Goal: Task Accomplishment & Management: Manage account settings

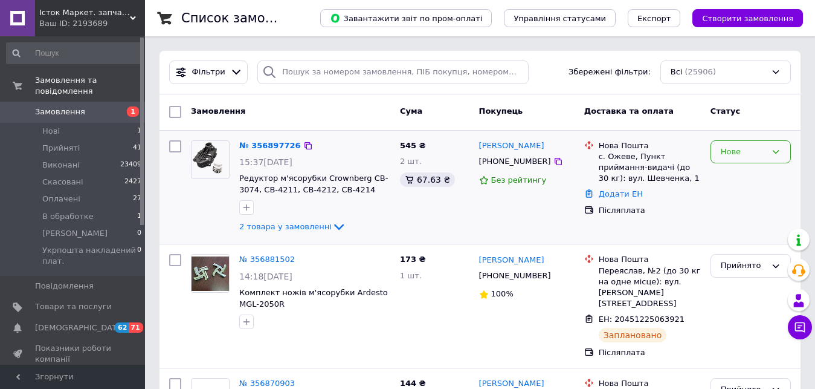
click at [778, 151] on icon at bounding box center [776, 152] width 7 height 4
click at [749, 178] on li "Прийнято" at bounding box center [751, 177] width 79 height 22
click at [332, 226] on icon at bounding box center [339, 226] width 15 height 15
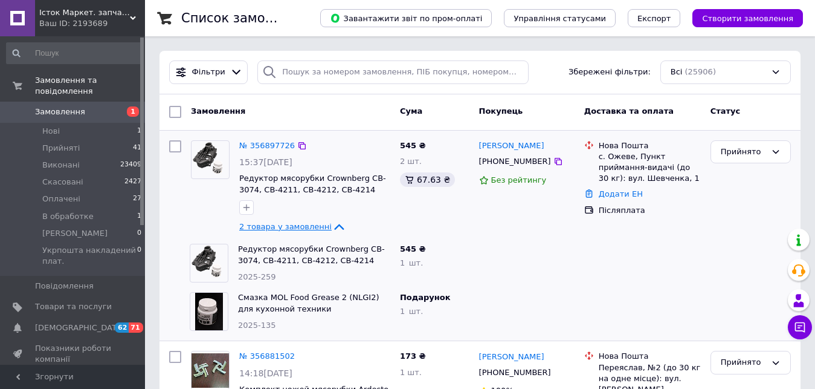
click at [332, 226] on icon at bounding box center [339, 226] width 15 height 15
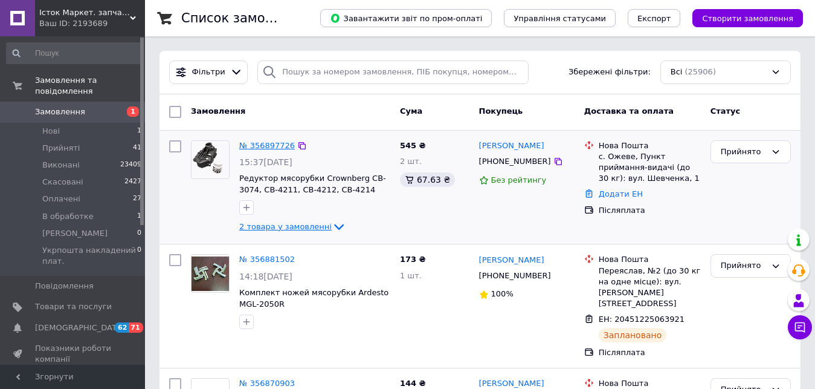
click at [270, 143] on link "№ 356897726" at bounding box center [267, 145] width 56 height 9
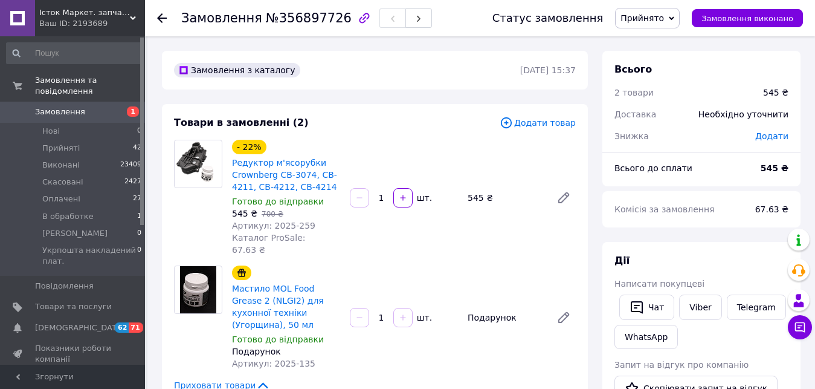
click at [163, 14] on use at bounding box center [162, 18] width 10 height 10
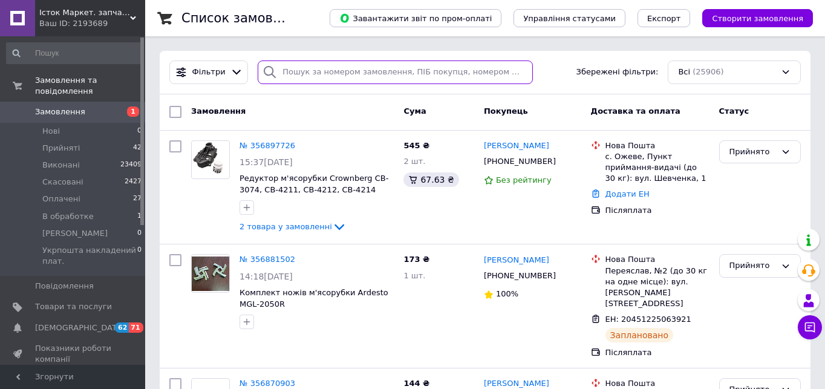
click at [293, 67] on input "search" at bounding box center [395, 72] width 275 height 24
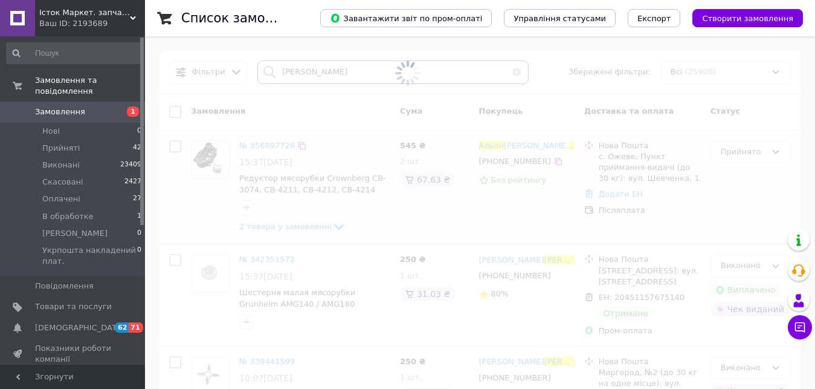
type input "гончар альона"
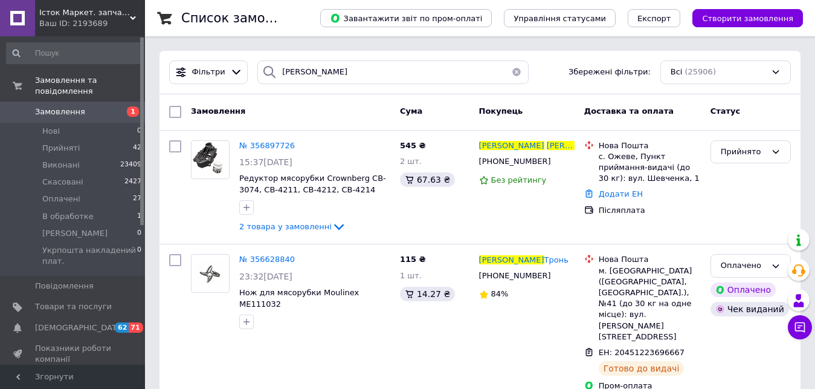
click at [76, 106] on span "Замовлення" at bounding box center [60, 111] width 50 height 11
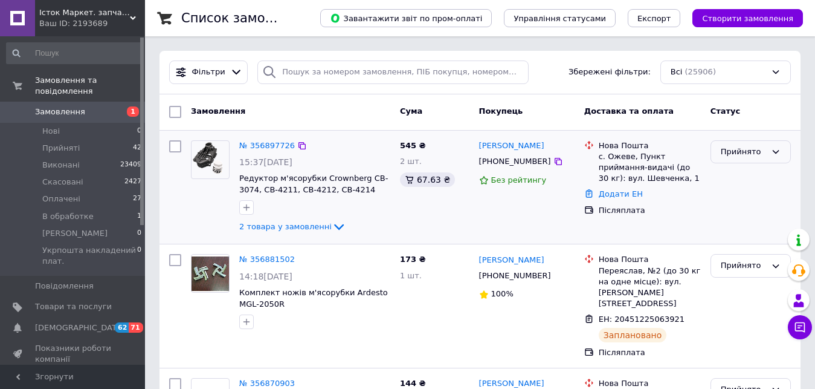
click at [778, 151] on icon at bounding box center [776, 152] width 10 height 10
click at [750, 199] on li "Скасовано" at bounding box center [751, 199] width 79 height 22
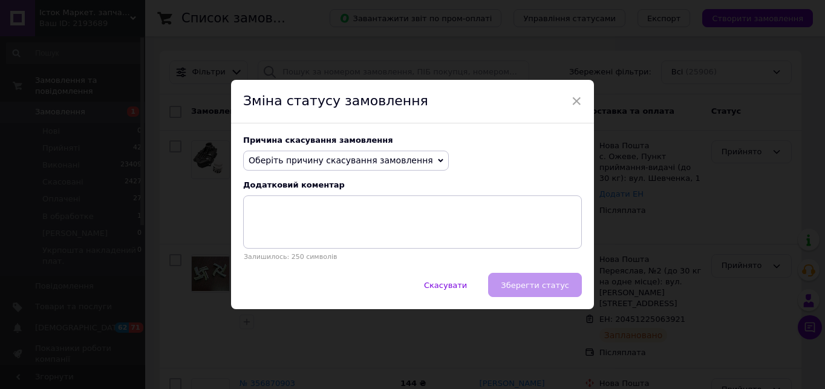
click at [412, 157] on span "Оберіть причину скасування замовлення" at bounding box center [346, 161] width 206 height 21
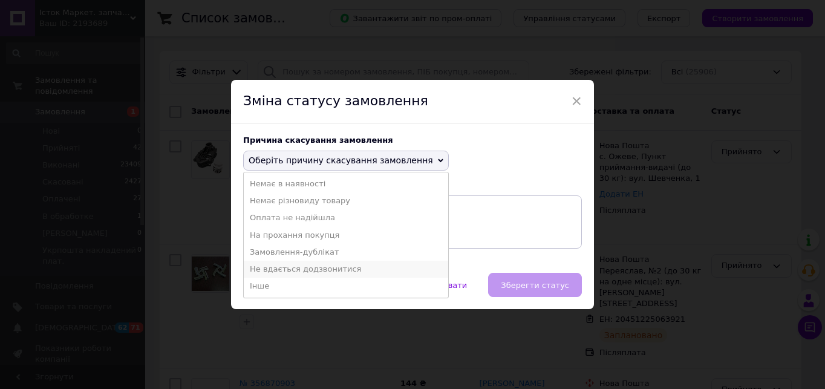
click at [324, 271] on li "Не вдається додзвонитися" at bounding box center [346, 269] width 204 height 17
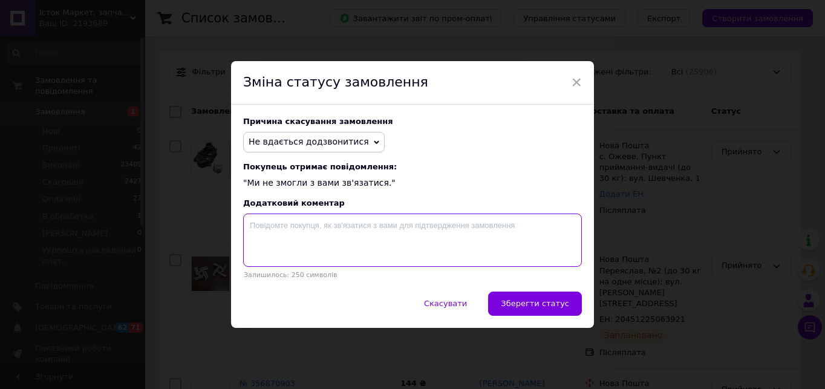
click at [256, 232] on textarea at bounding box center [412, 239] width 339 height 53
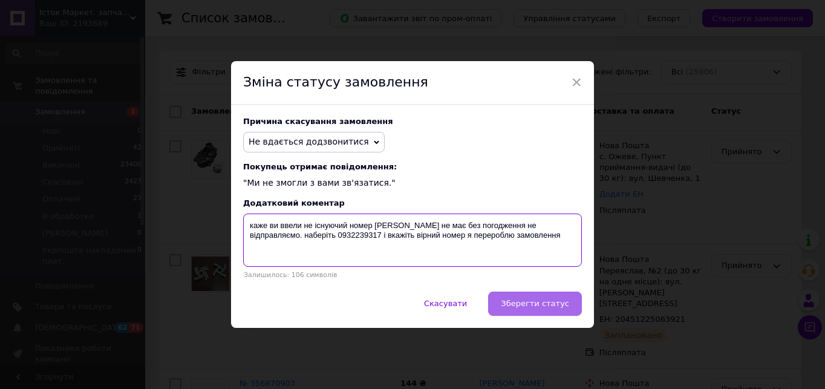
type textarea "каже ви ввели не існуючий номер вайбера не має без погодження не відправляємо. …"
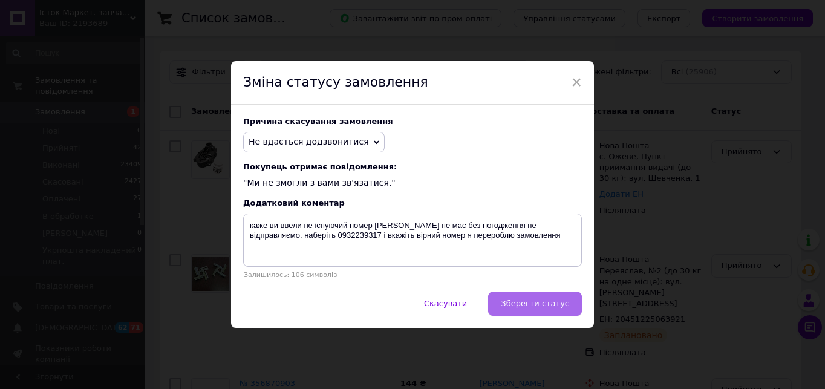
click at [533, 305] on span "Зберегти статус" at bounding box center [535, 303] width 68 height 9
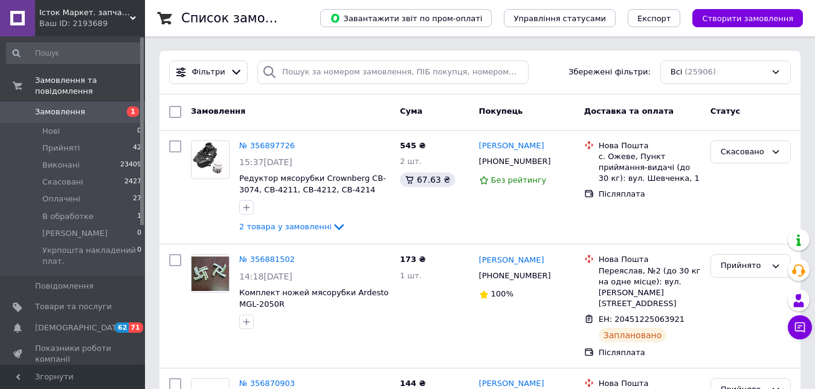
click at [93, 106] on span "Замовлення" at bounding box center [73, 111] width 77 height 11
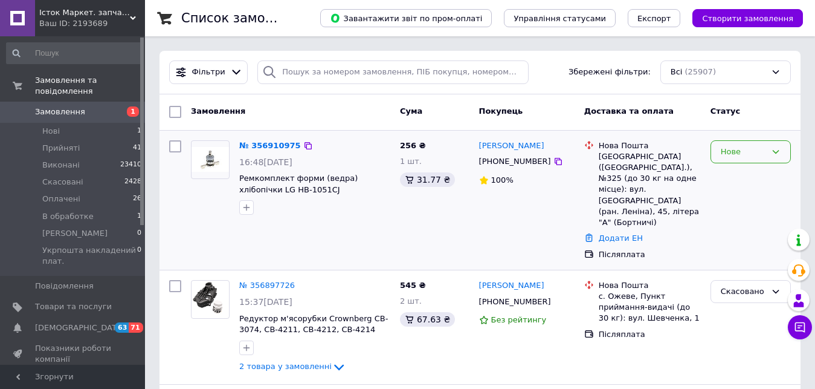
click at [775, 153] on icon at bounding box center [776, 152] width 10 height 10
click at [746, 175] on li "Прийнято" at bounding box center [751, 177] width 79 height 22
click at [277, 144] on link "№ 356910975" at bounding box center [267, 145] width 56 height 9
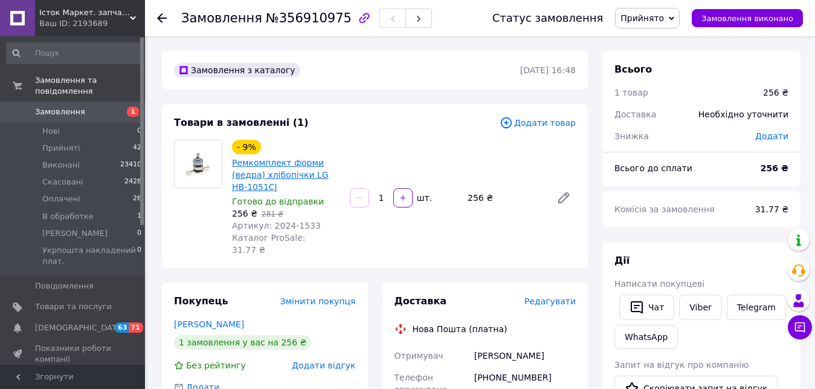
click at [300, 162] on link "Ремкомплект форми (ведра) хлібопічки LG HB-1051CJ" at bounding box center [280, 175] width 97 height 34
click at [557, 124] on span "Додати товар" at bounding box center [538, 122] width 76 height 13
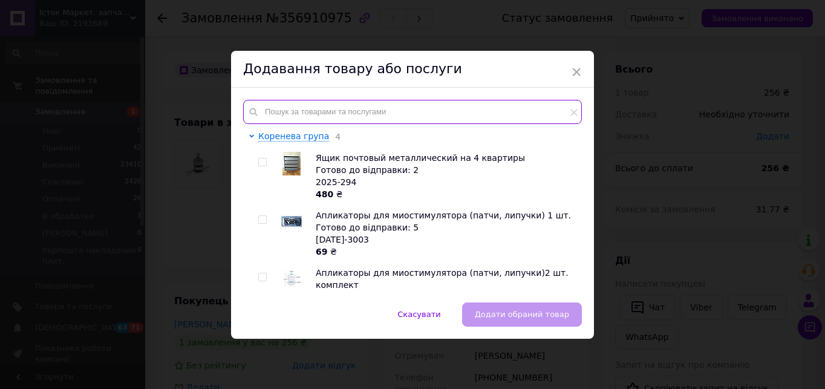
click at [282, 106] on input "text" at bounding box center [412, 112] width 339 height 24
paste input "2024-1577"
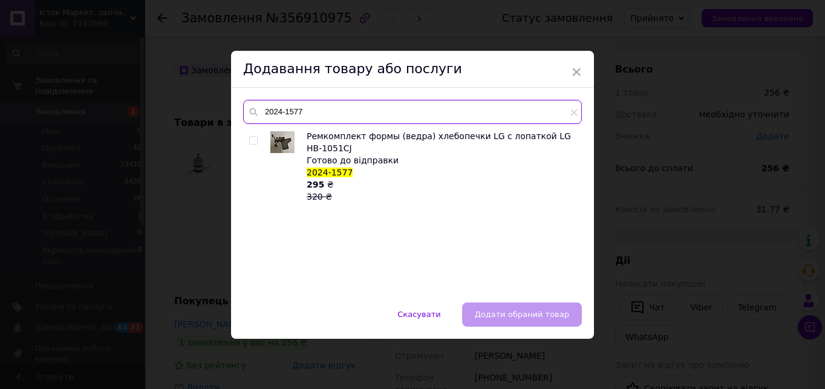
type input "2024-1577"
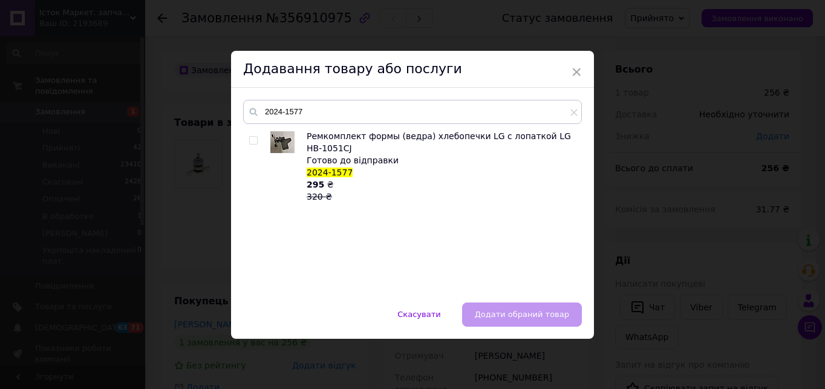
click at [252, 140] on input "checkbox" at bounding box center [253, 141] width 8 height 8
checkbox input "true"
click at [522, 312] on span "Додати обраний товар" at bounding box center [522, 314] width 94 height 9
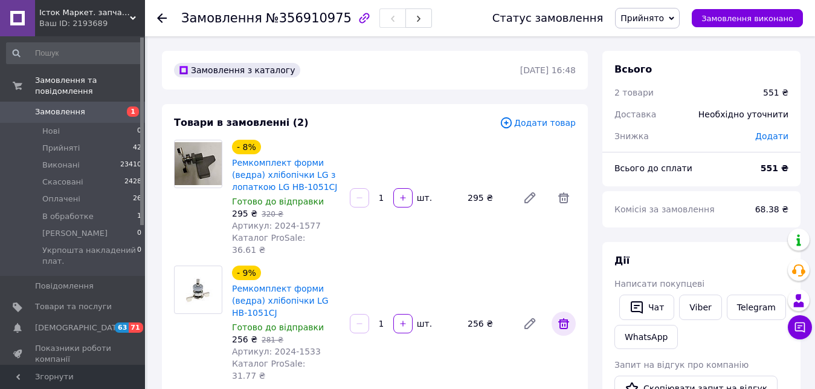
click at [565, 316] on icon at bounding box center [564, 323] width 15 height 15
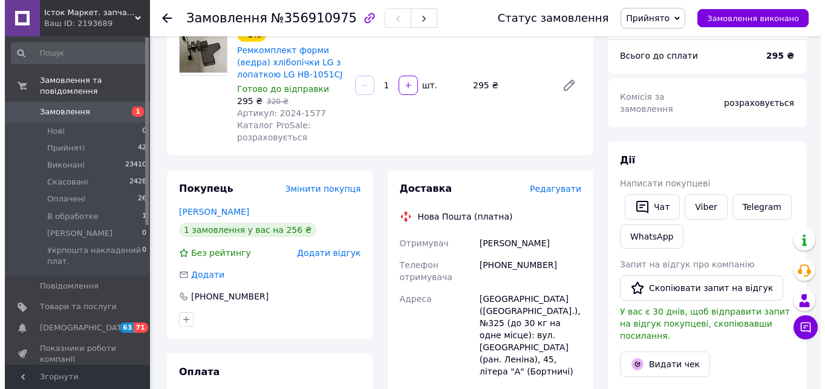
scroll to position [181, 0]
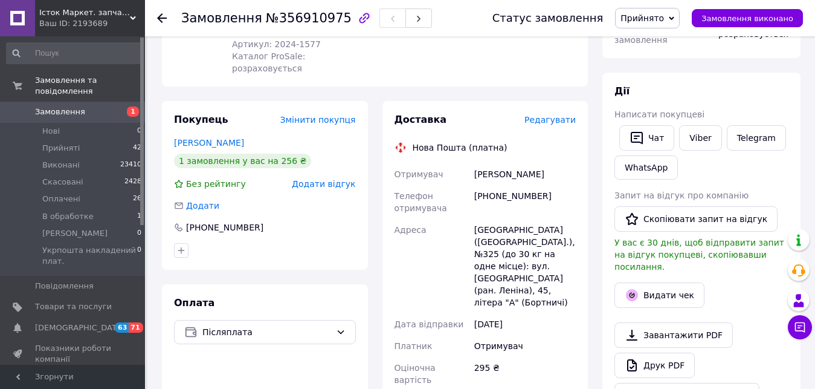
click at [563, 121] on span "Редагувати" at bounding box center [550, 120] width 51 height 10
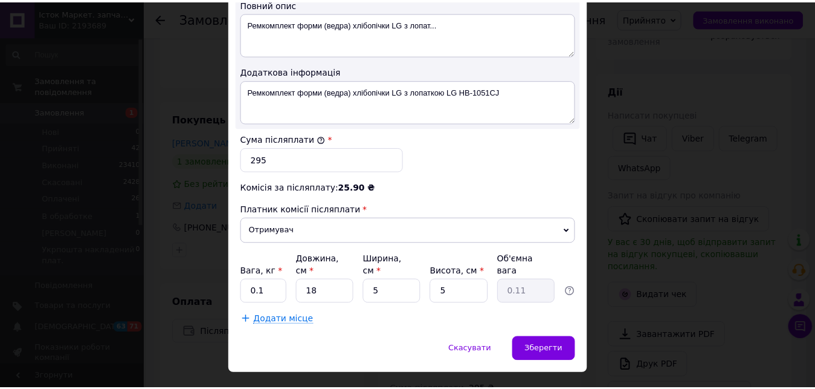
scroll to position [682, 0]
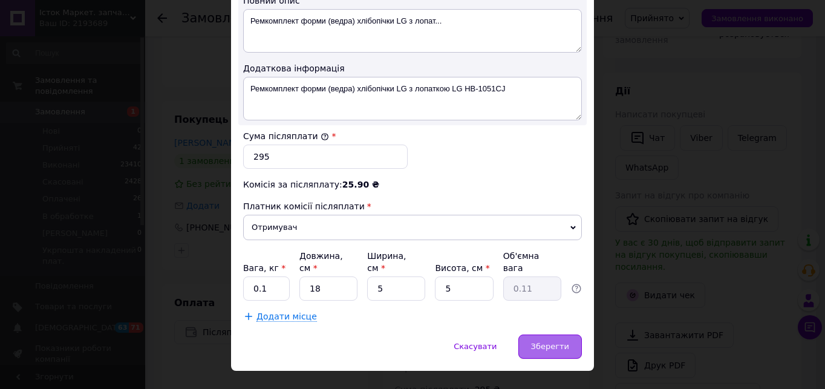
click at [556, 342] on span "Зберегти" at bounding box center [550, 346] width 38 height 9
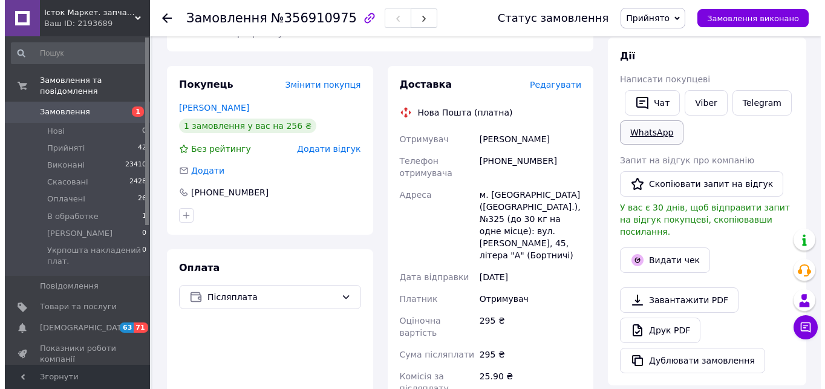
scroll to position [181, 0]
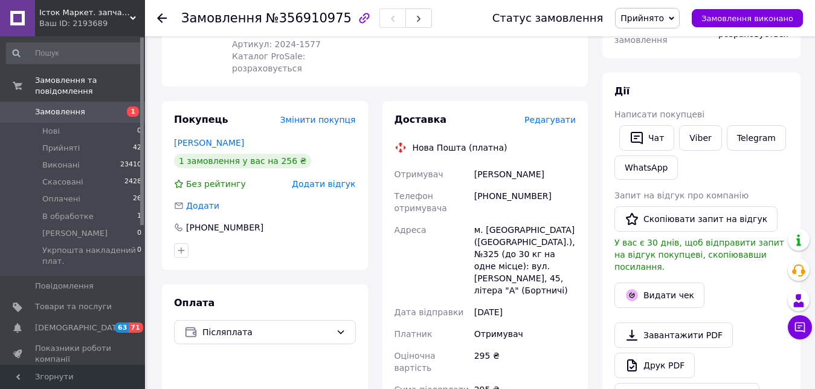
click at [565, 120] on span "Редагувати" at bounding box center [550, 120] width 51 height 10
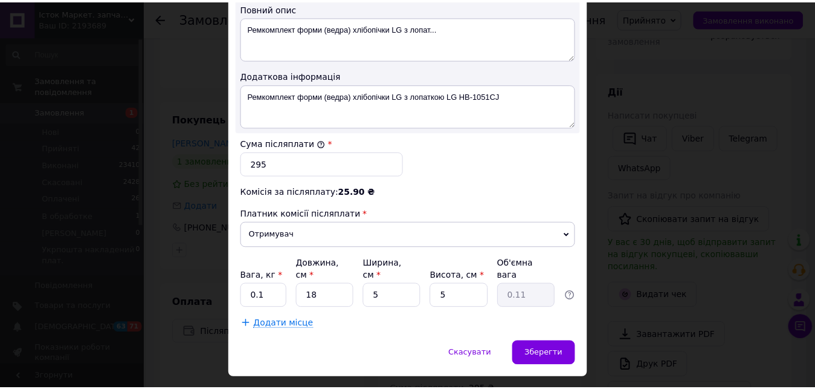
scroll to position [682, 0]
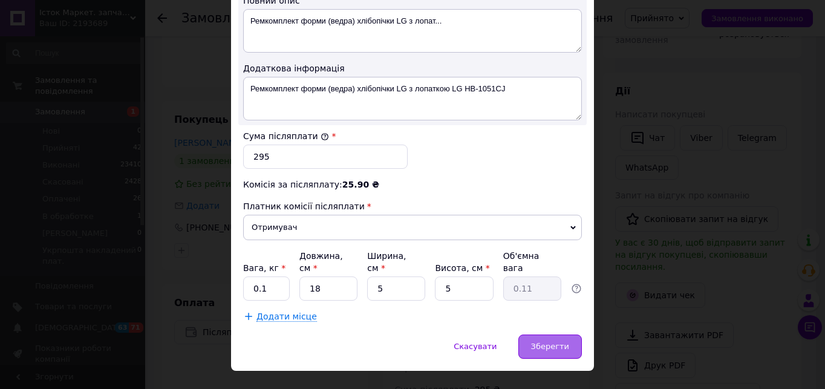
click at [551, 342] on span "Зберегти" at bounding box center [550, 346] width 38 height 9
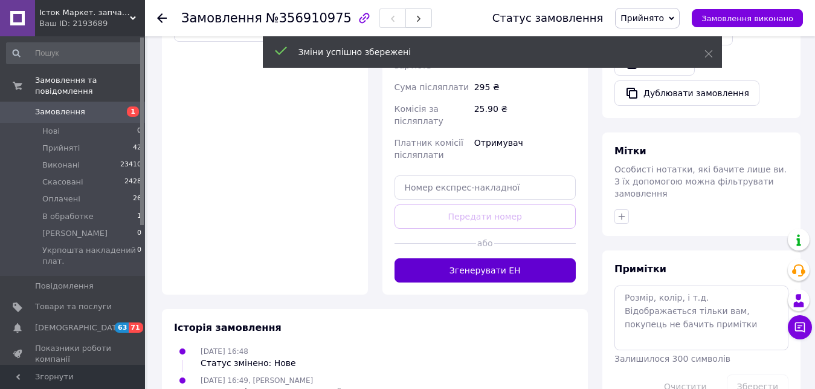
click at [500, 258] on button "Згенерувати ЕН" at bounding box center [486, 270] width 182 height 24
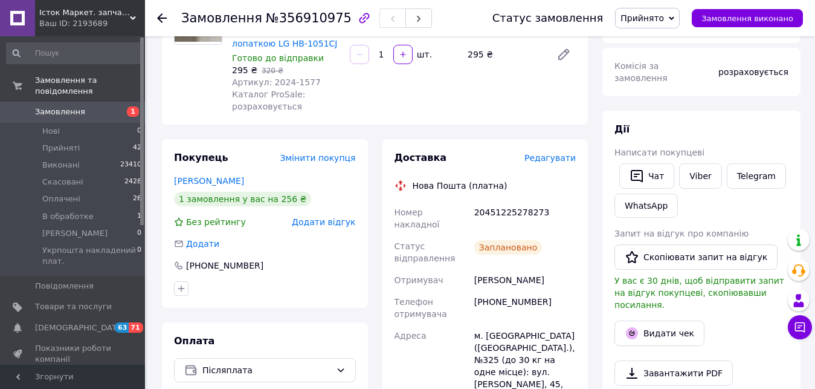
scroll to position [181, 0]
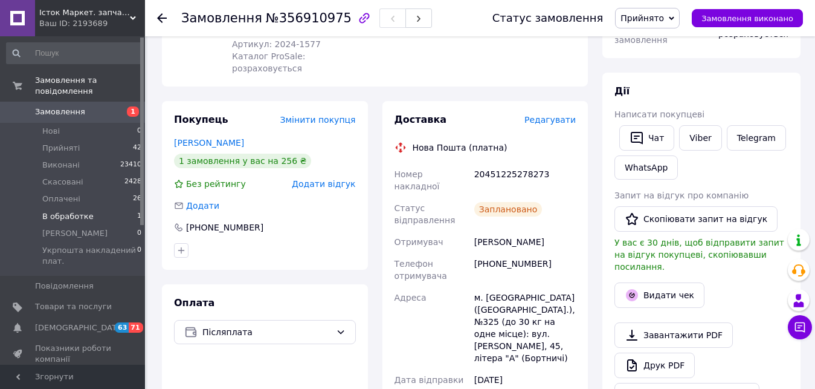
click at [70, 211] on span "В обработке" at bounding box center [67, 216] width 51 height 11
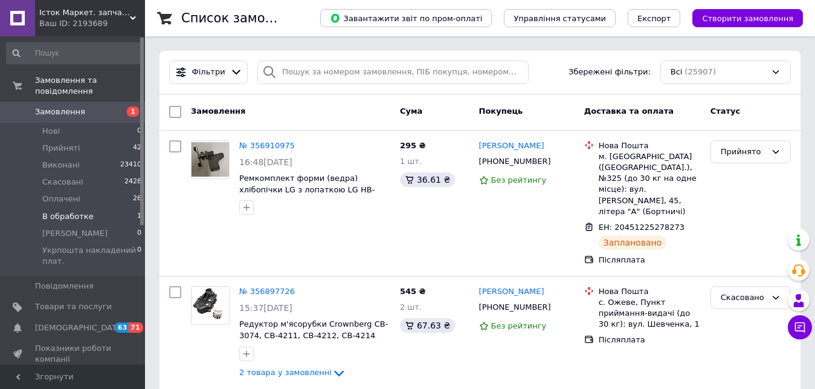
click at [80, 211] on span "В обработке" at bounding box center [67, 216] width 51 height 11
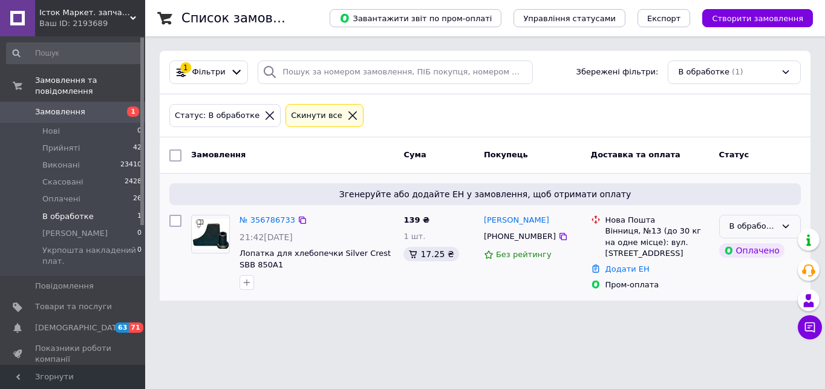
click at [786, 227] on icon at bounding box center [785, 226] width 10 height 10
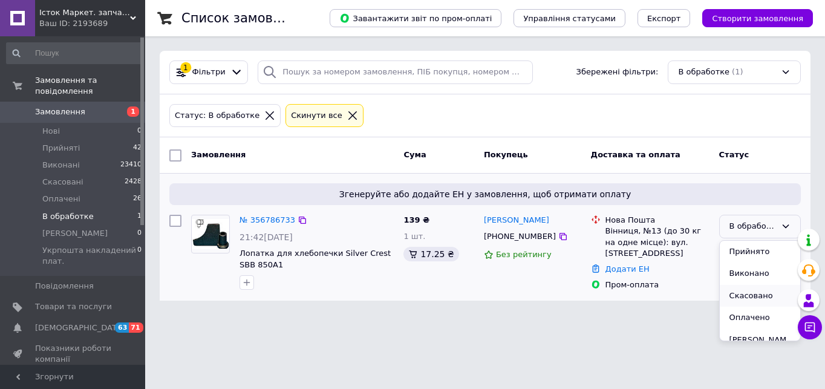
click at [757, 295] on li "Скасовано" at bounding box center [759, 296] width 80 height 22
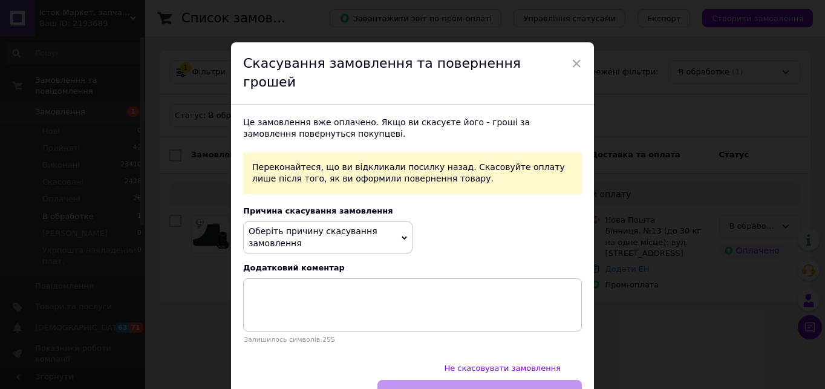
click at [403, 236] on icon at bounding box center [403, 238] width 5 height 4
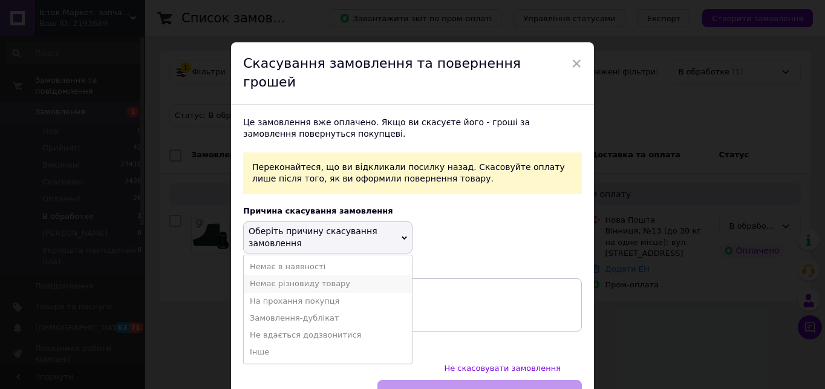
click at [337, 275] on li "Немає різновиду товару" at bounding box center [328, 283] width 168 height 17
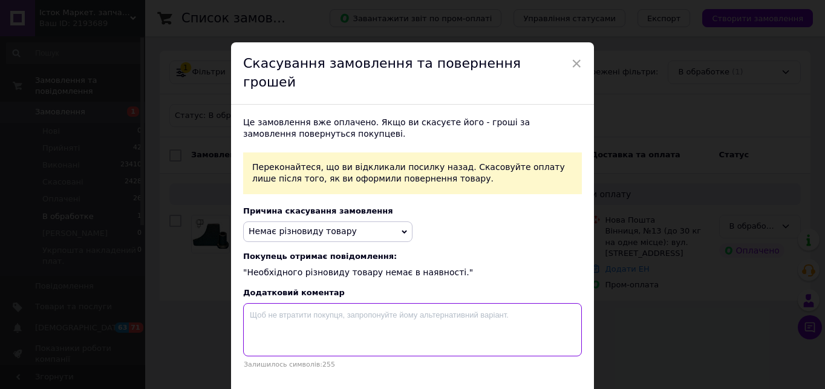
click at [263, 303] on textarea at bounding box center [412, 329] width 339 height 53
type textarea "e"
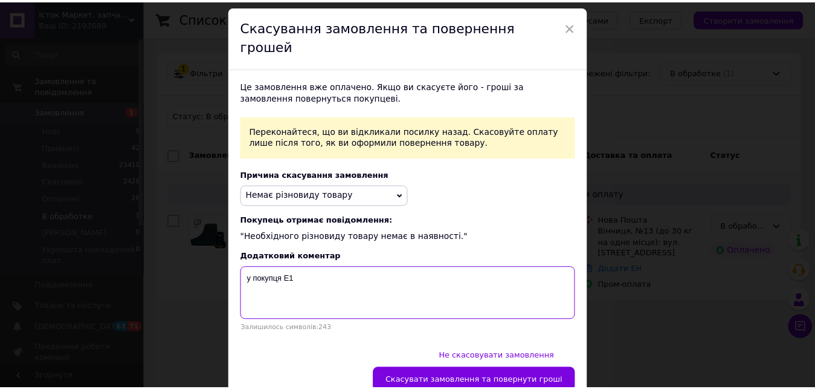
scroll to position [56, 0]
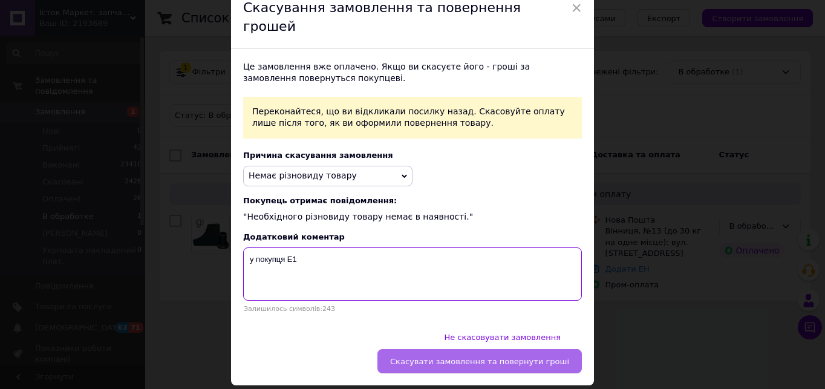
type textarea "у покупця E1"
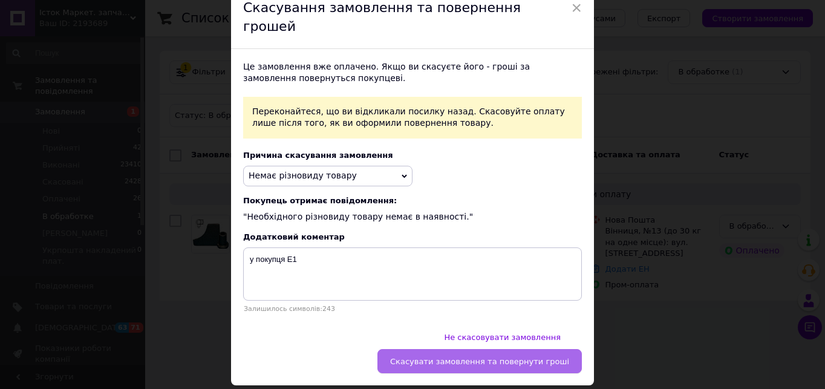
click at [501, 357] on span "Скасувати замовлення та повернути гроші" at bounding box center [479, 361] width 179 height 9
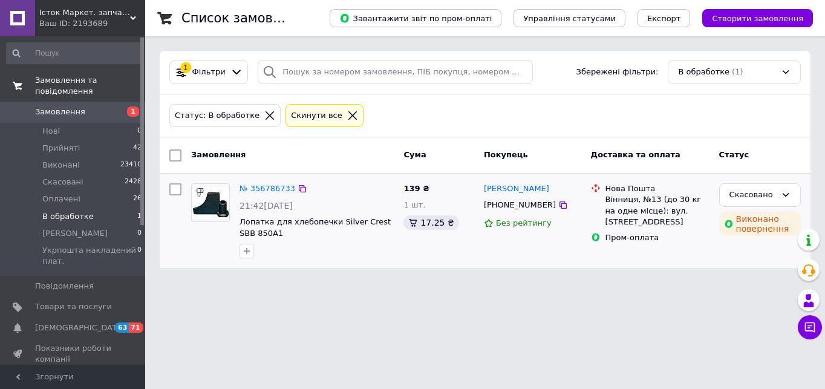
click at [82, 79] on span "Замовлення та повідомлення" at bounding box center [90, 86] width 110 height 22
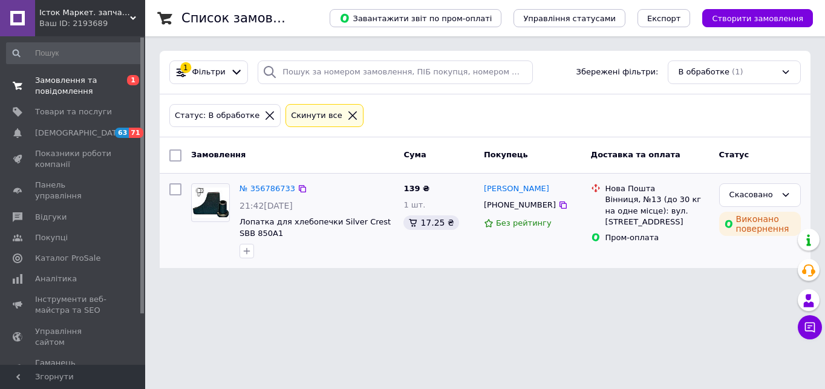
click at [76, 86] on span "Замовлення та повідомлення" at bounding box center [73, 86] width 77 height 22
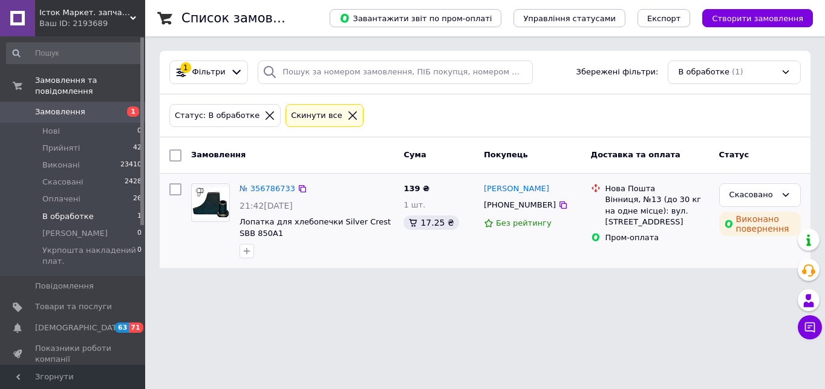
click at [77, 106] on span "Замовлення" at bounding box center [60, 111] width 50 height 11
